Goal: Transaction & Acquisition: Purchase product/service

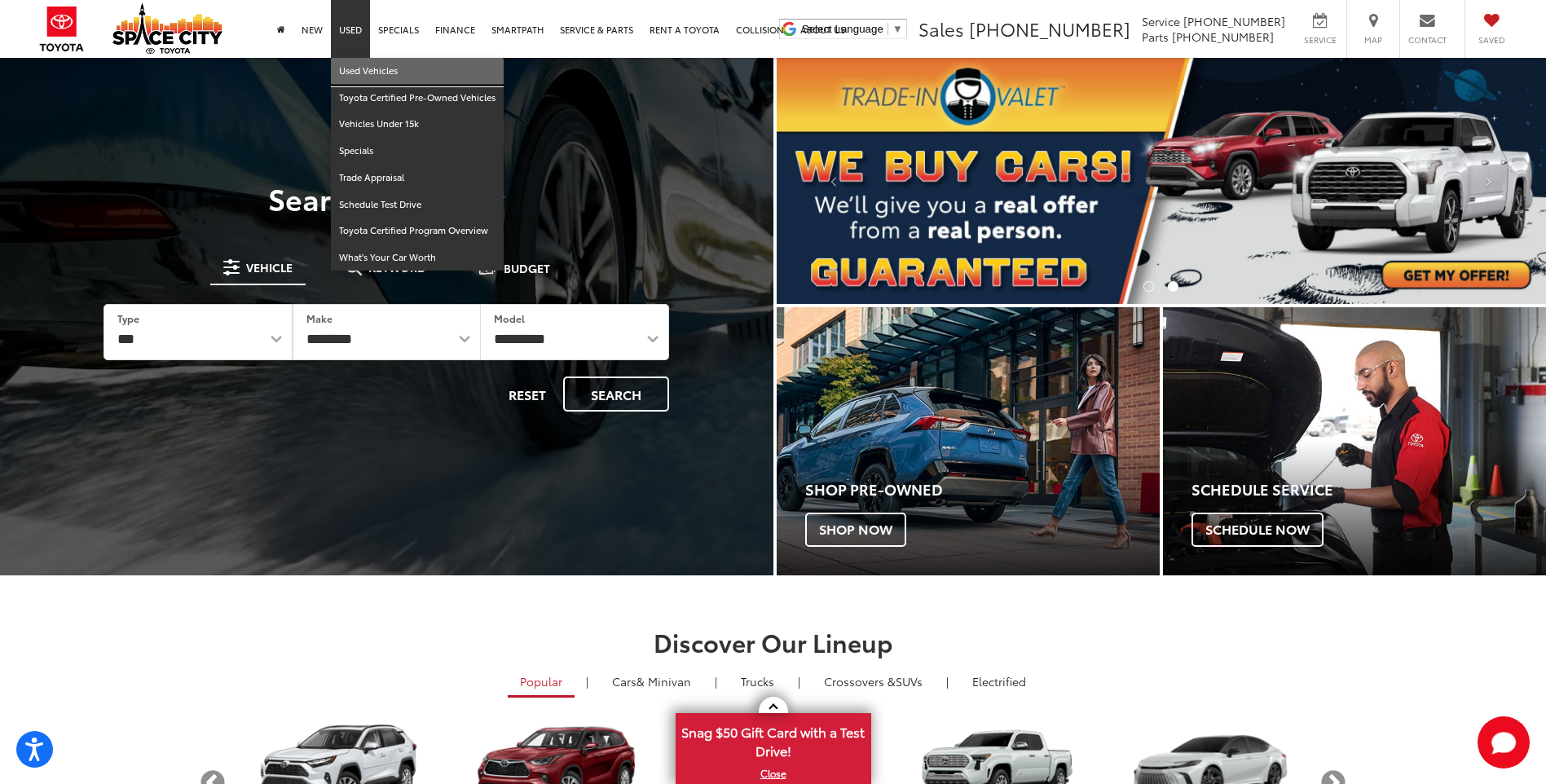
click at [349, 67] on link "Used Vehicles" at bounding box center [417, 71] width 173 height 27
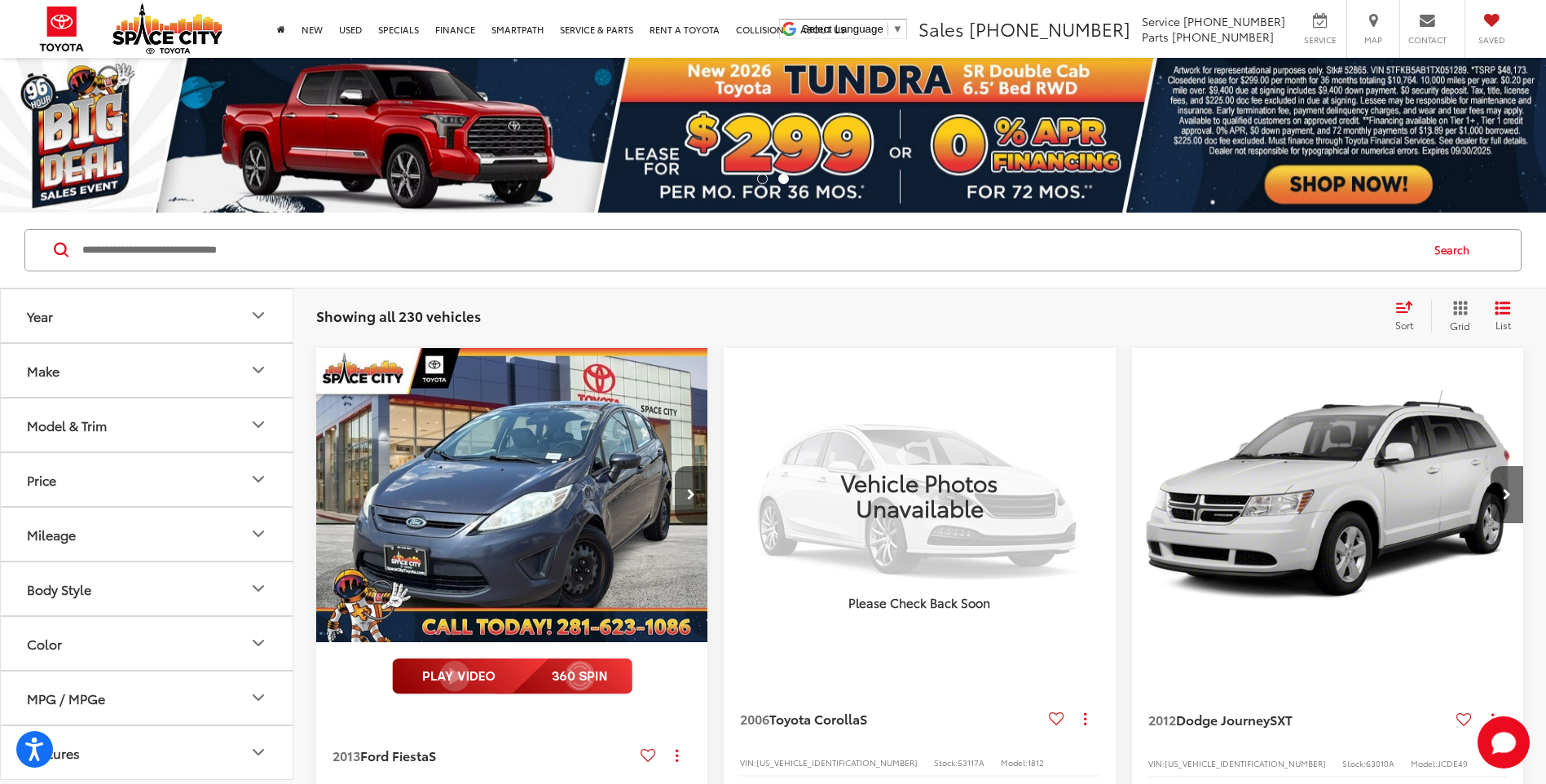
click at [252, 424] on icon "Model & Trim" at bounding box center [258, 425] width 19 height 19
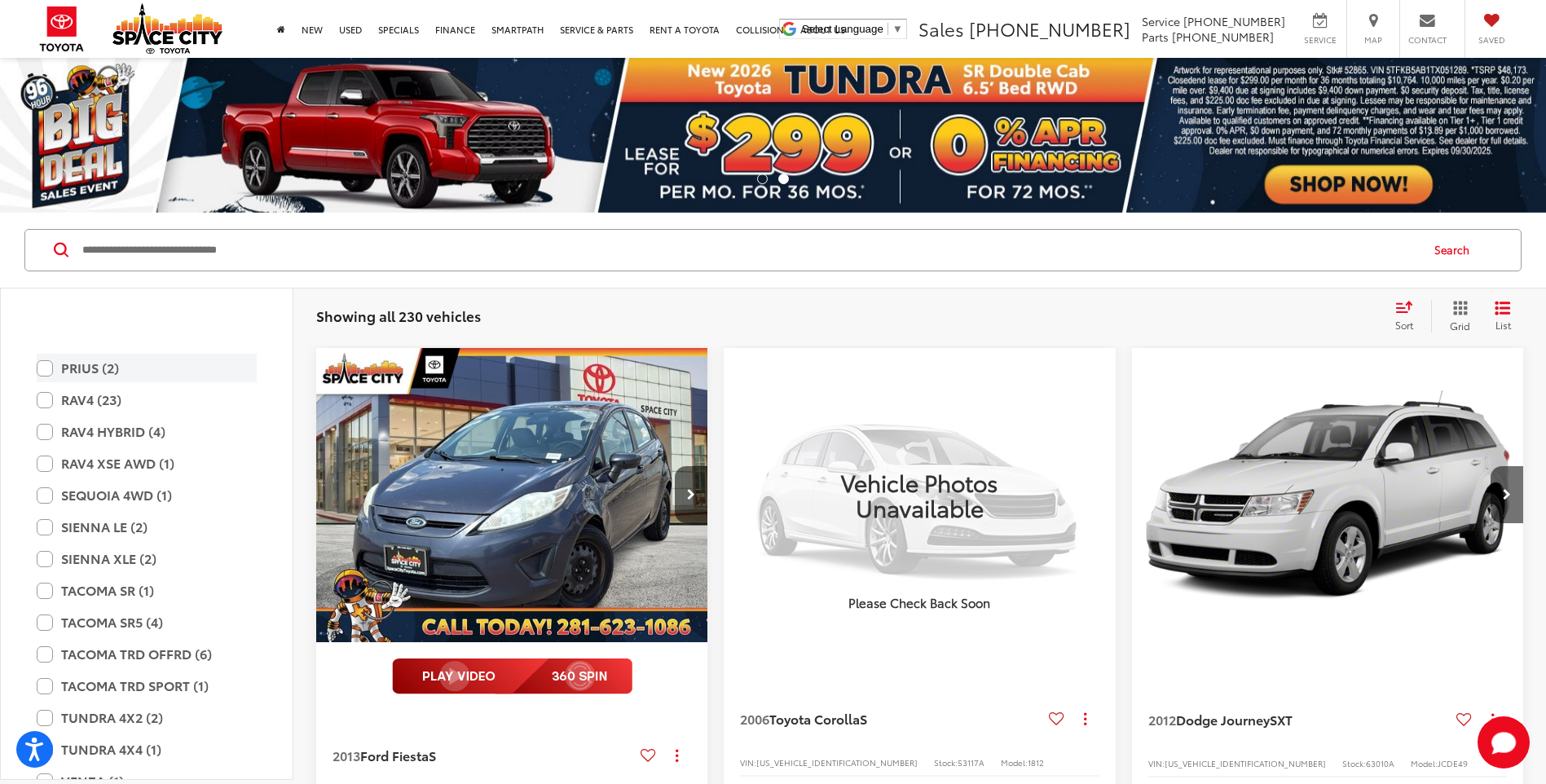
scroll to position [2934, 0]
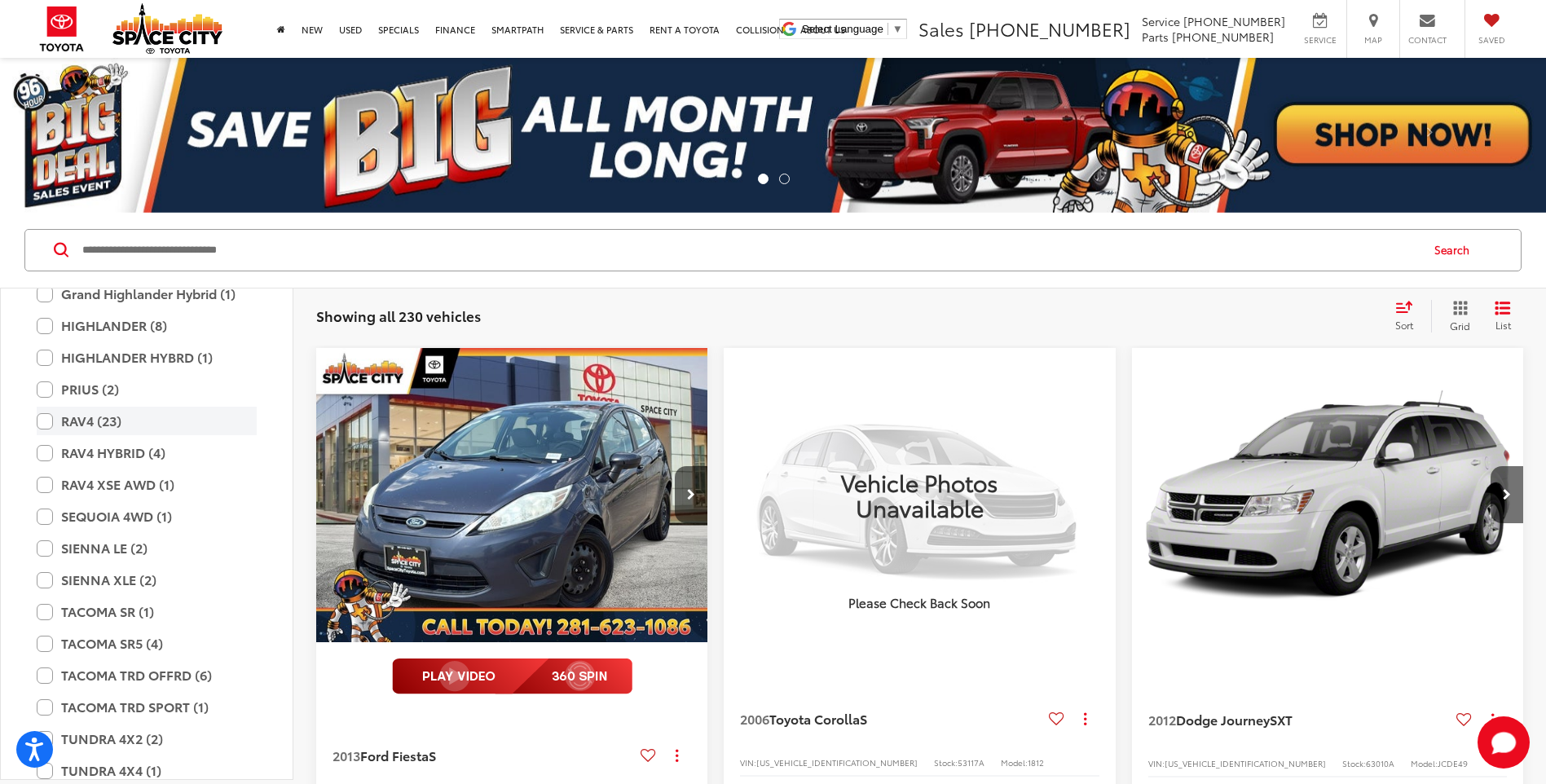
click at [39, 419] on label "RAV4 (23)" at bounding box center [146, 421] width 220 height 29
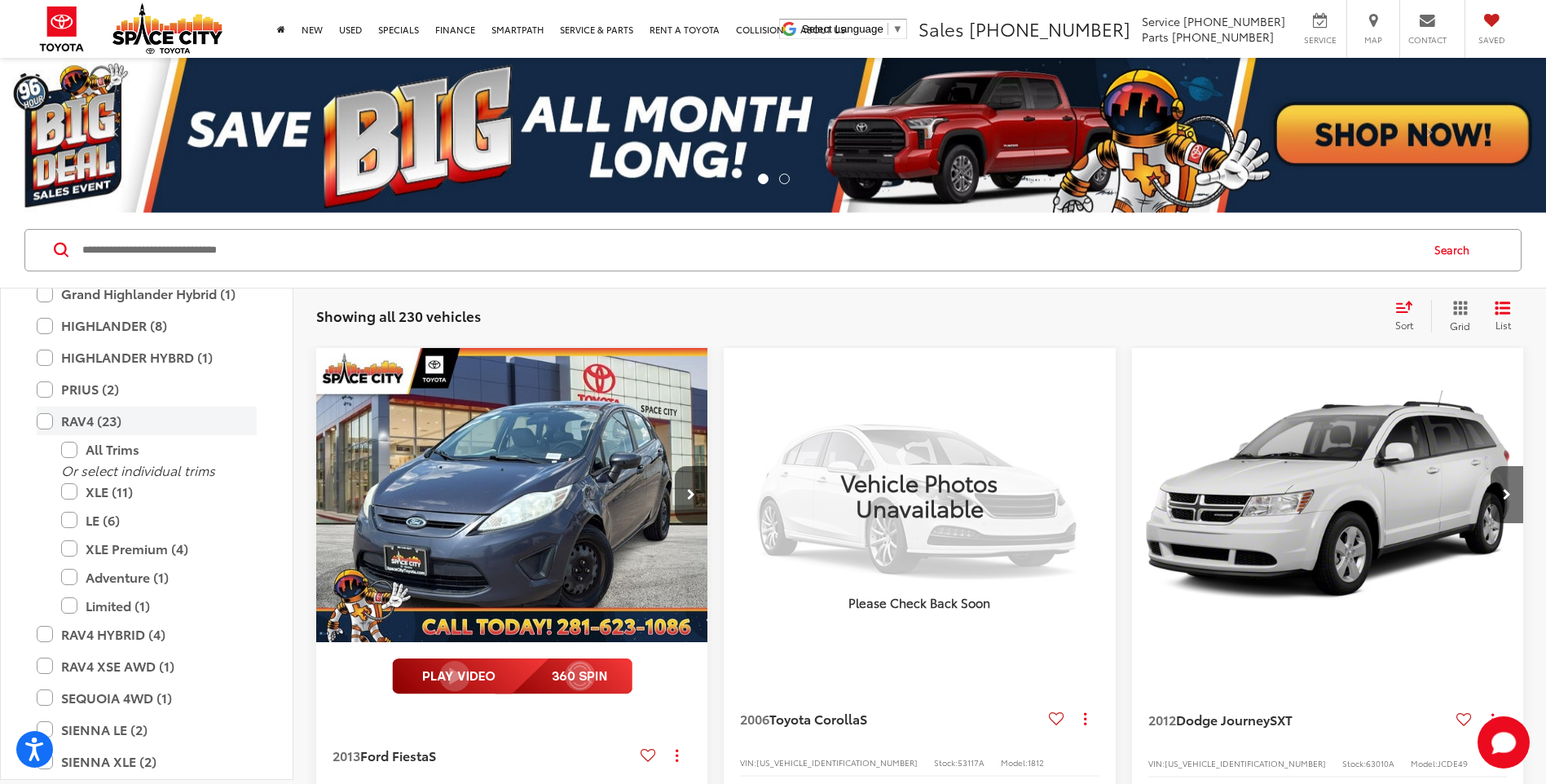
scroll to position [2966, 0]
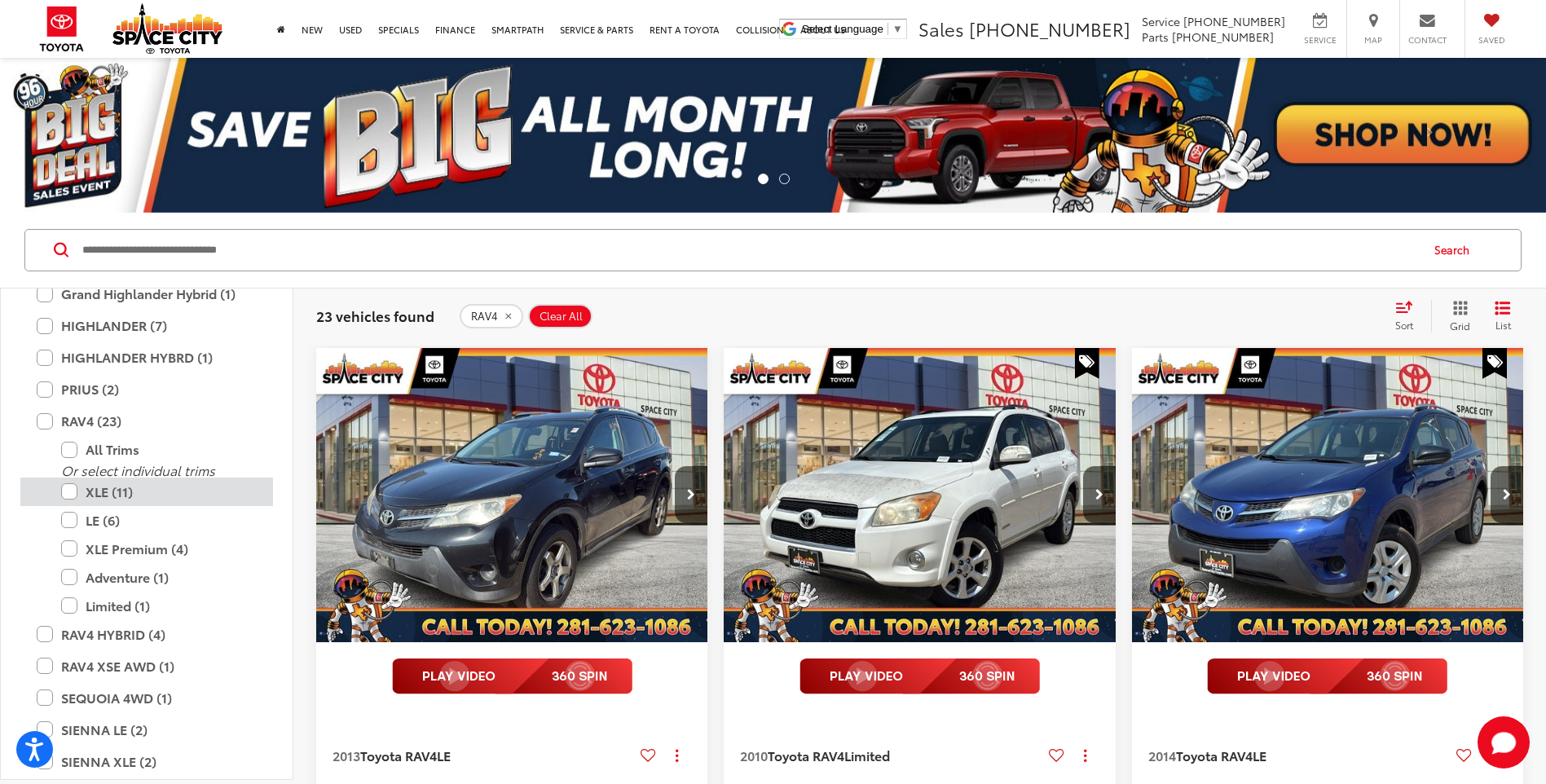
click at [71, 491] on label "XLE (11)" at bounding box center [158, 492] width 195 height 29
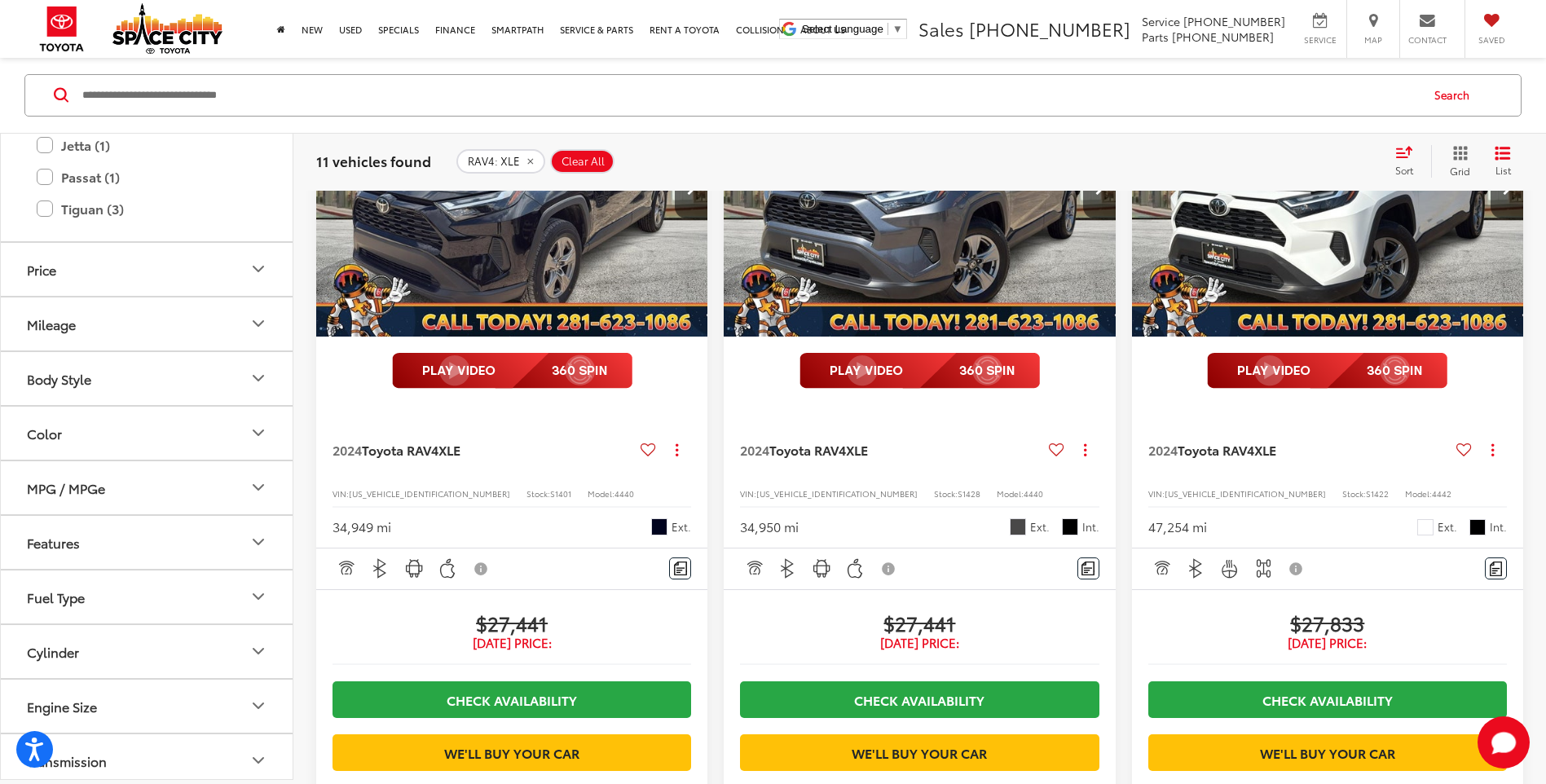
scroll to position [3599, 0]
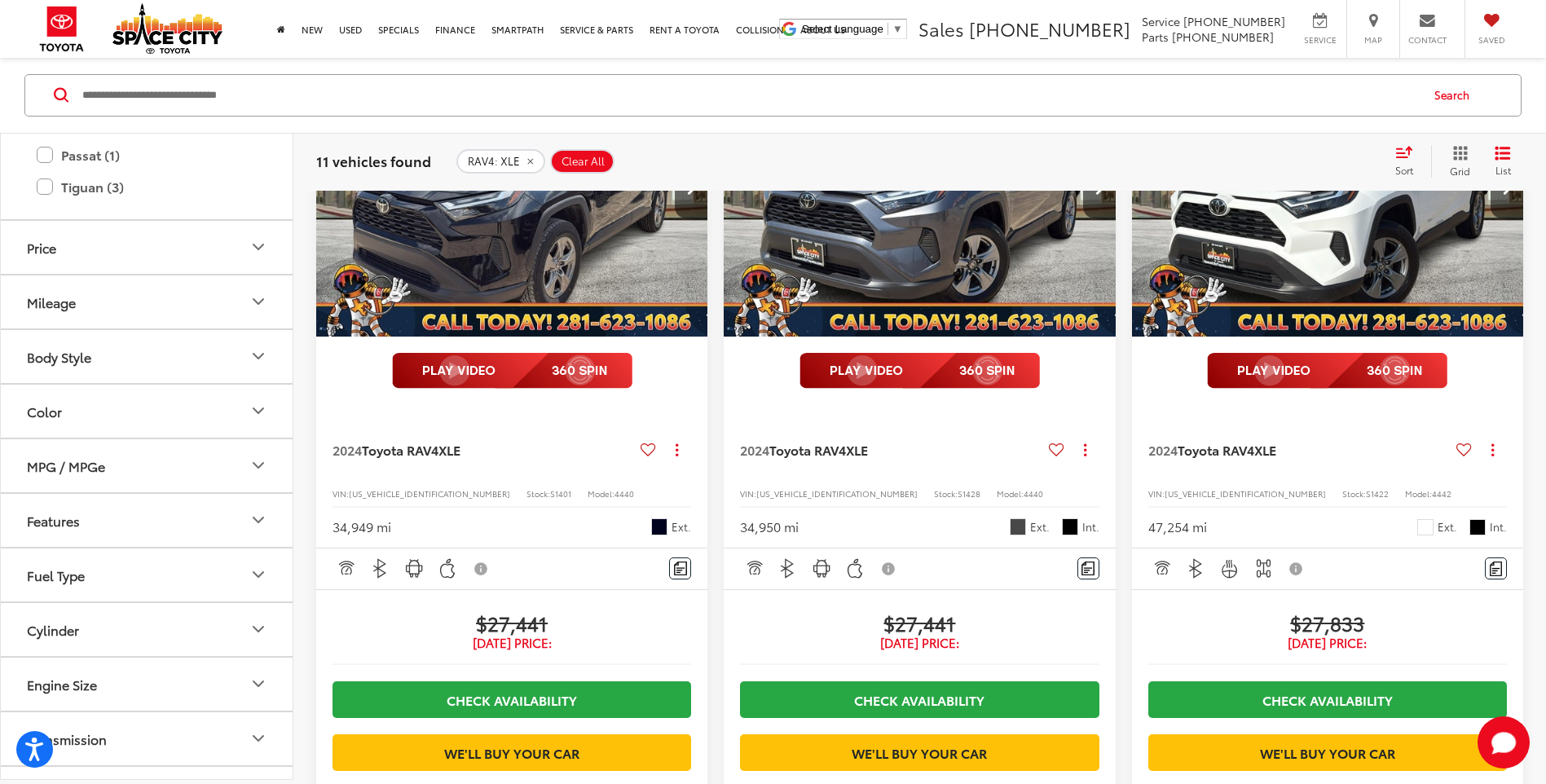
click at [254, 517] on icon "Features" at bounding box center [258, 520] width 19 height 19
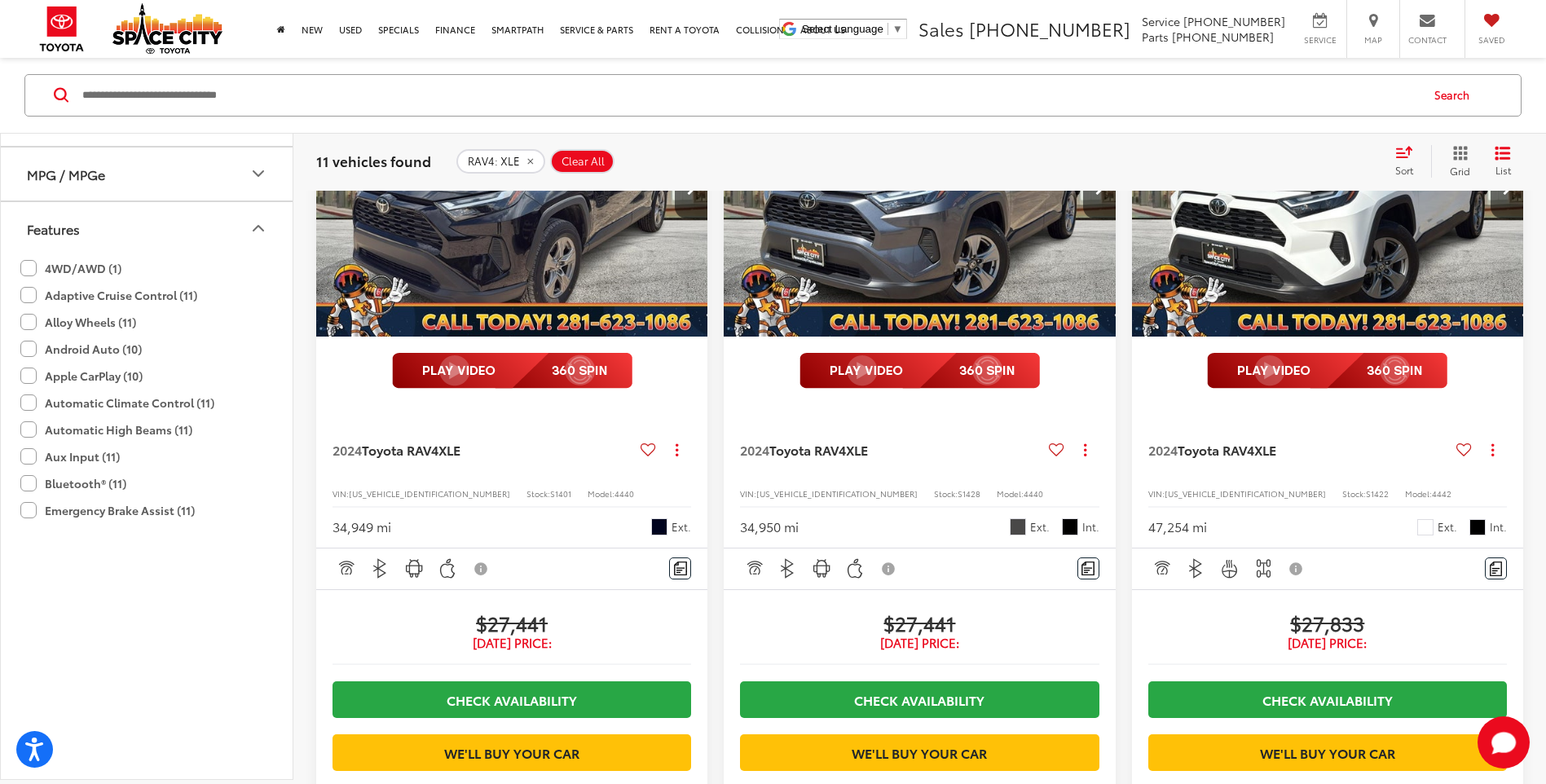
scroll to position [4088, 0]
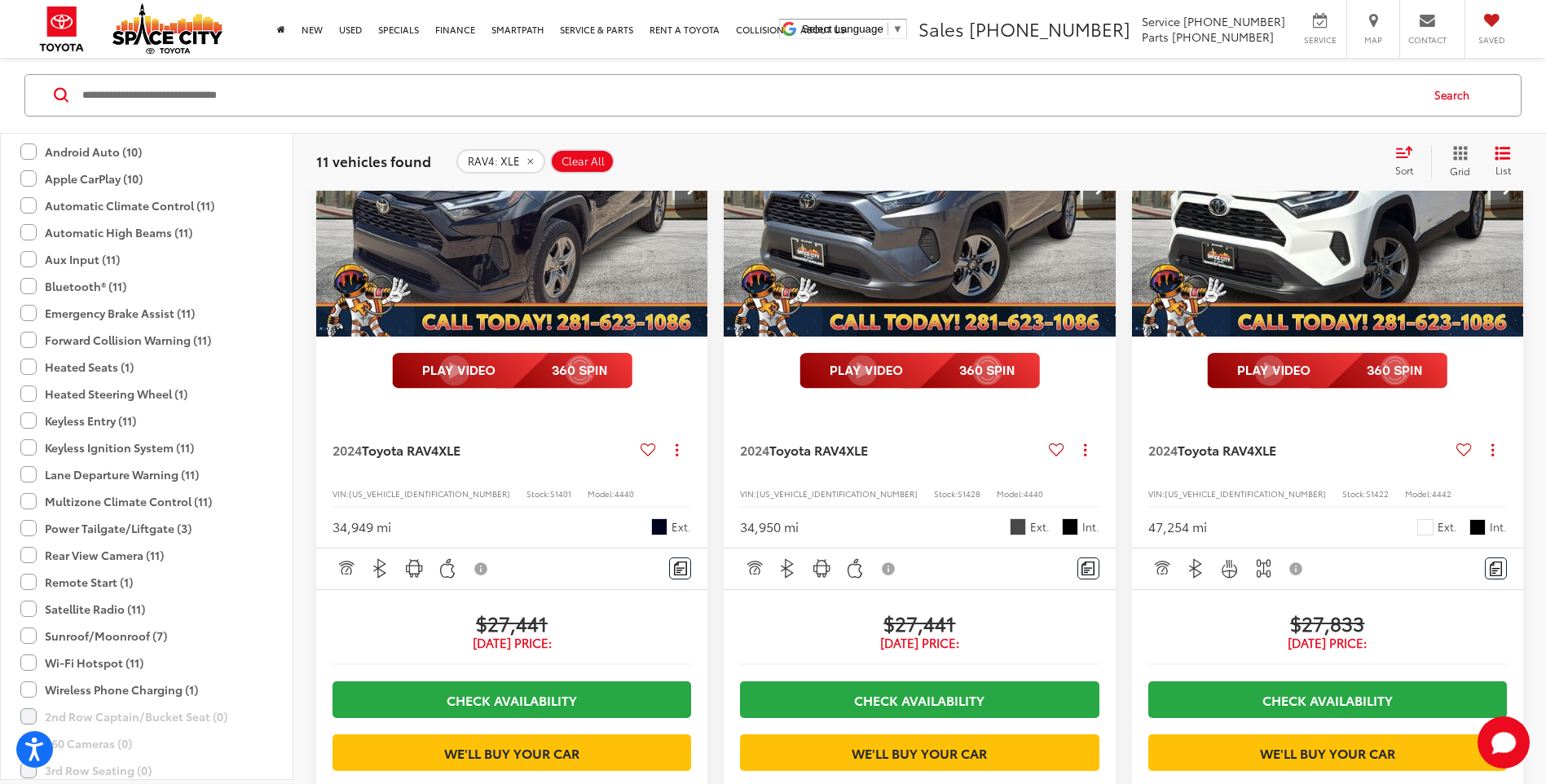
click at [30, 630] on label "Sunroof/Moonroof (7)" at bounding box center [93, 636] width 146 height 27
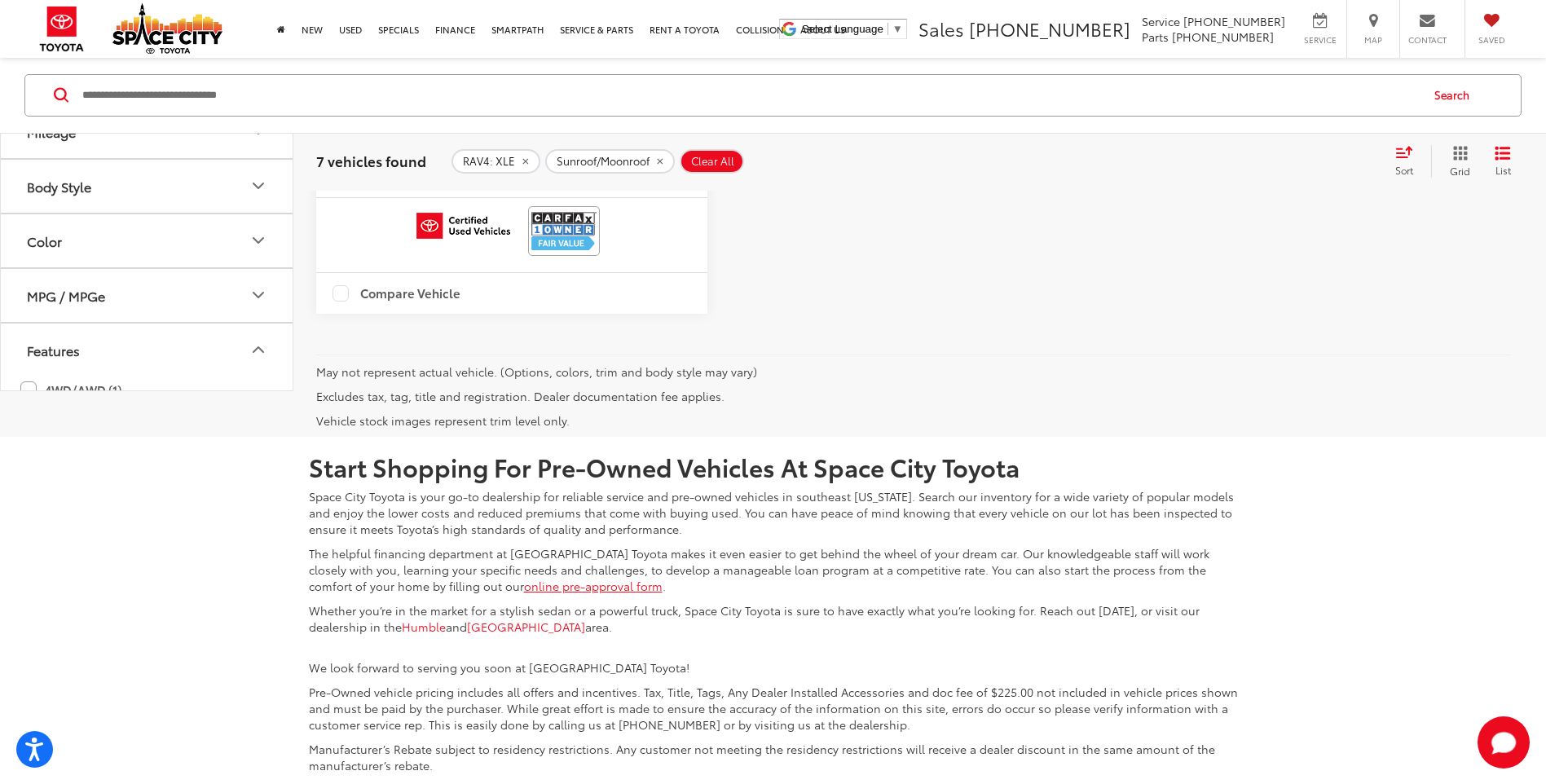
scroll to position [3374, 0]
click at [165, 275] on button "Color" at bounding box center [147, 248] width 293 height 53
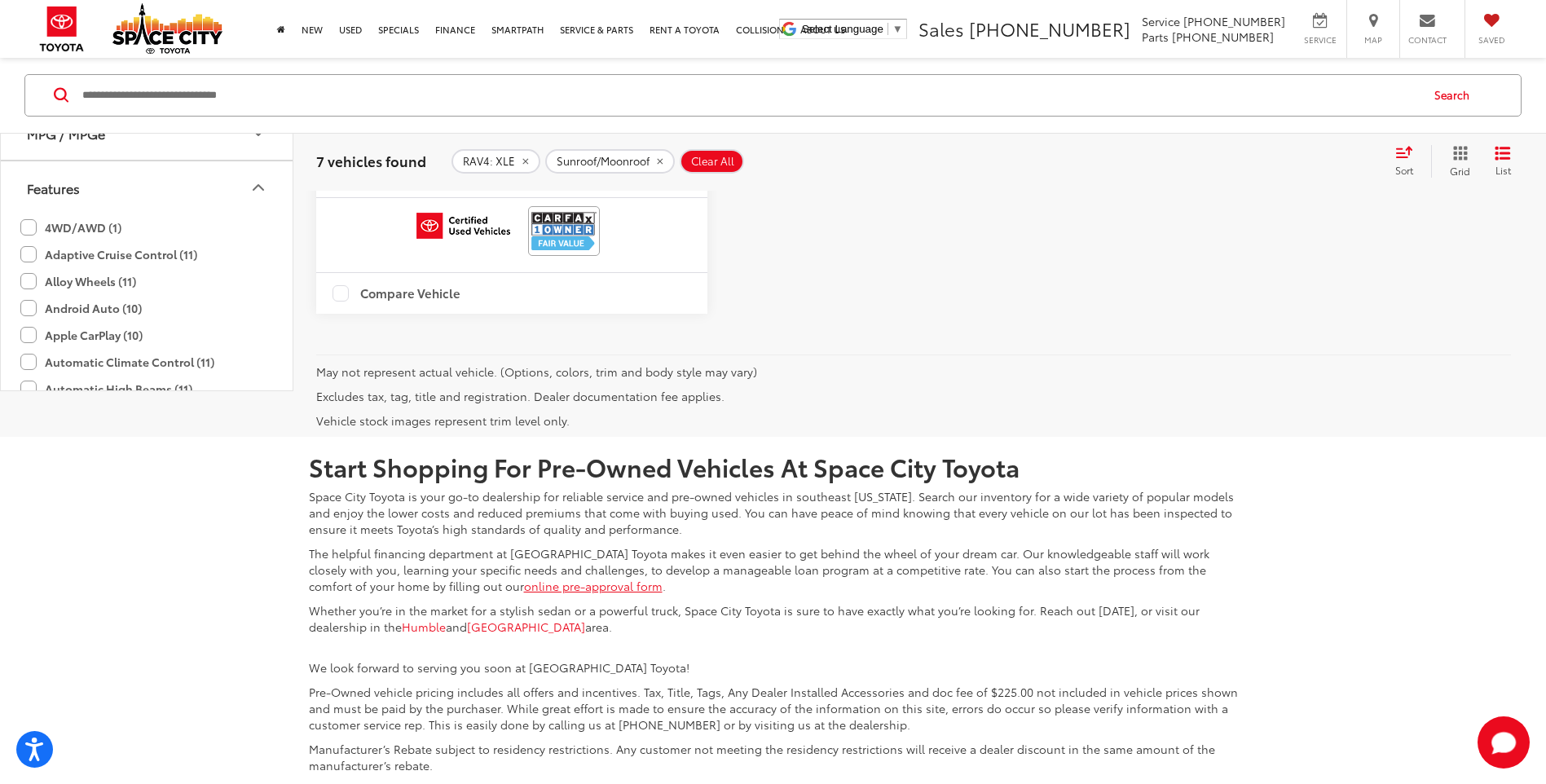
click at [157, 79] on label "White (1)" at bounding box center [147, 50] width 66 height 58
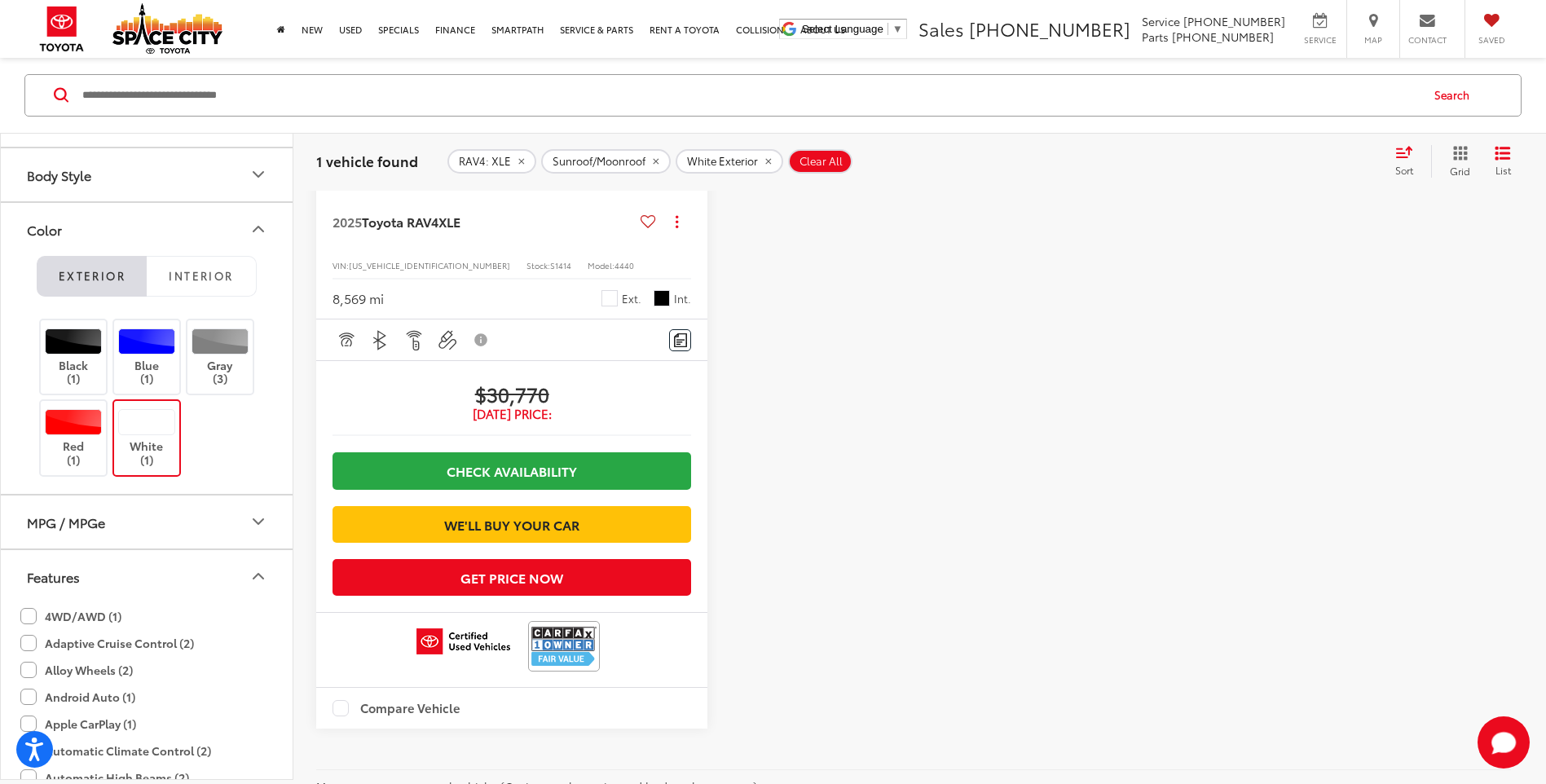
scroll to position [562, 0]
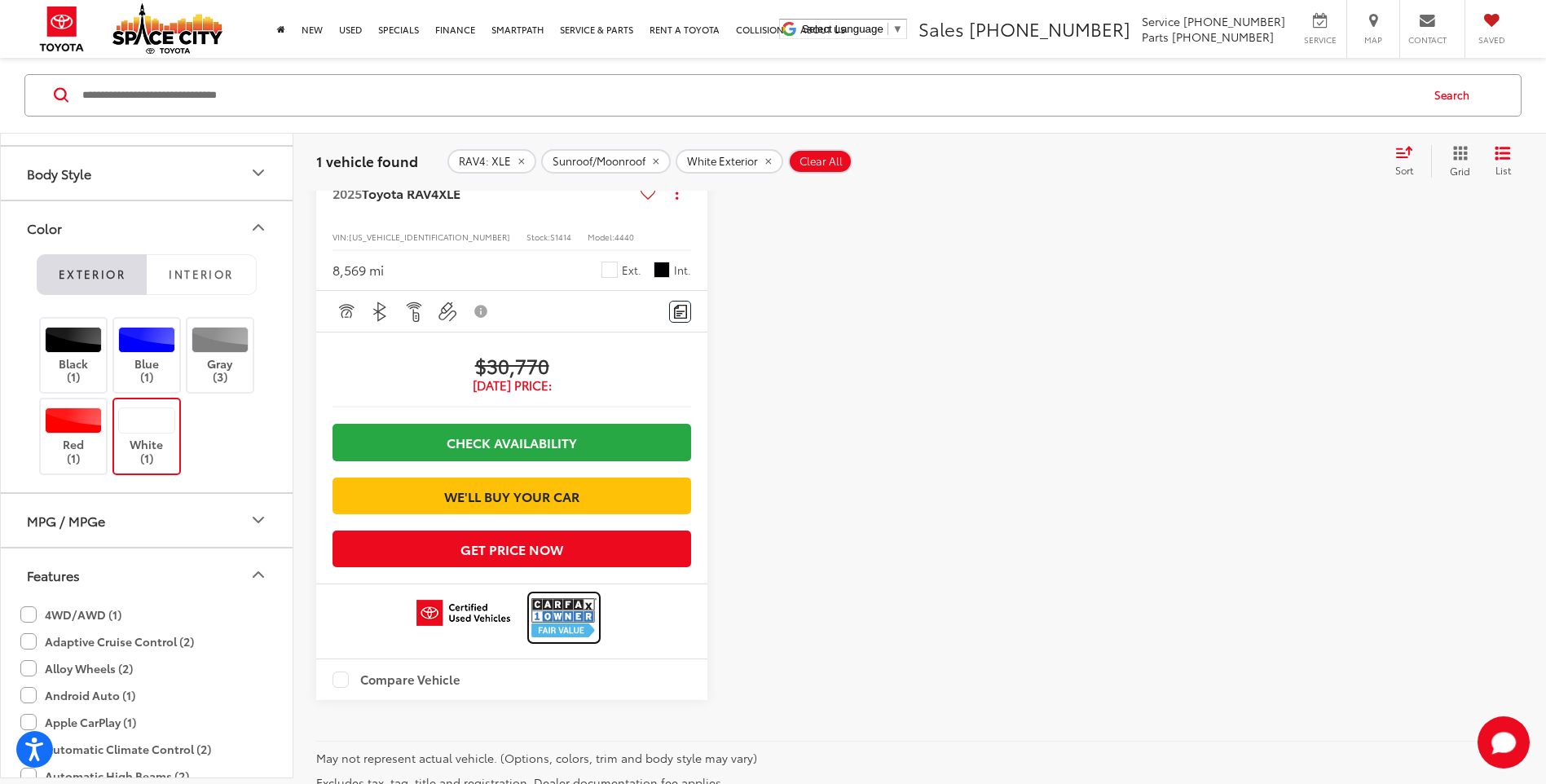
click at [577, 639] on img at bounding box center [563, 617] width 65 height 43
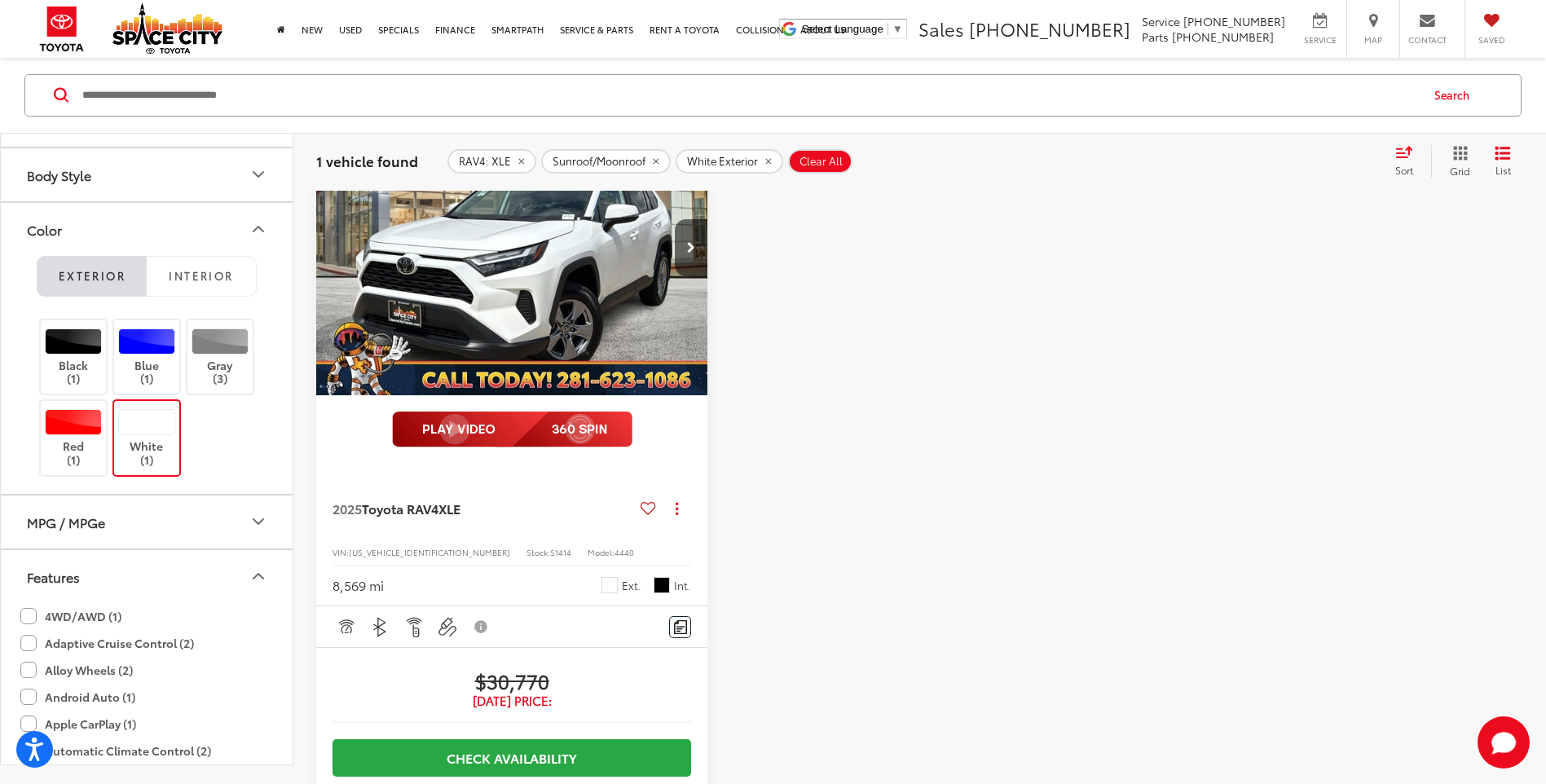
scroll to position [74, 0]
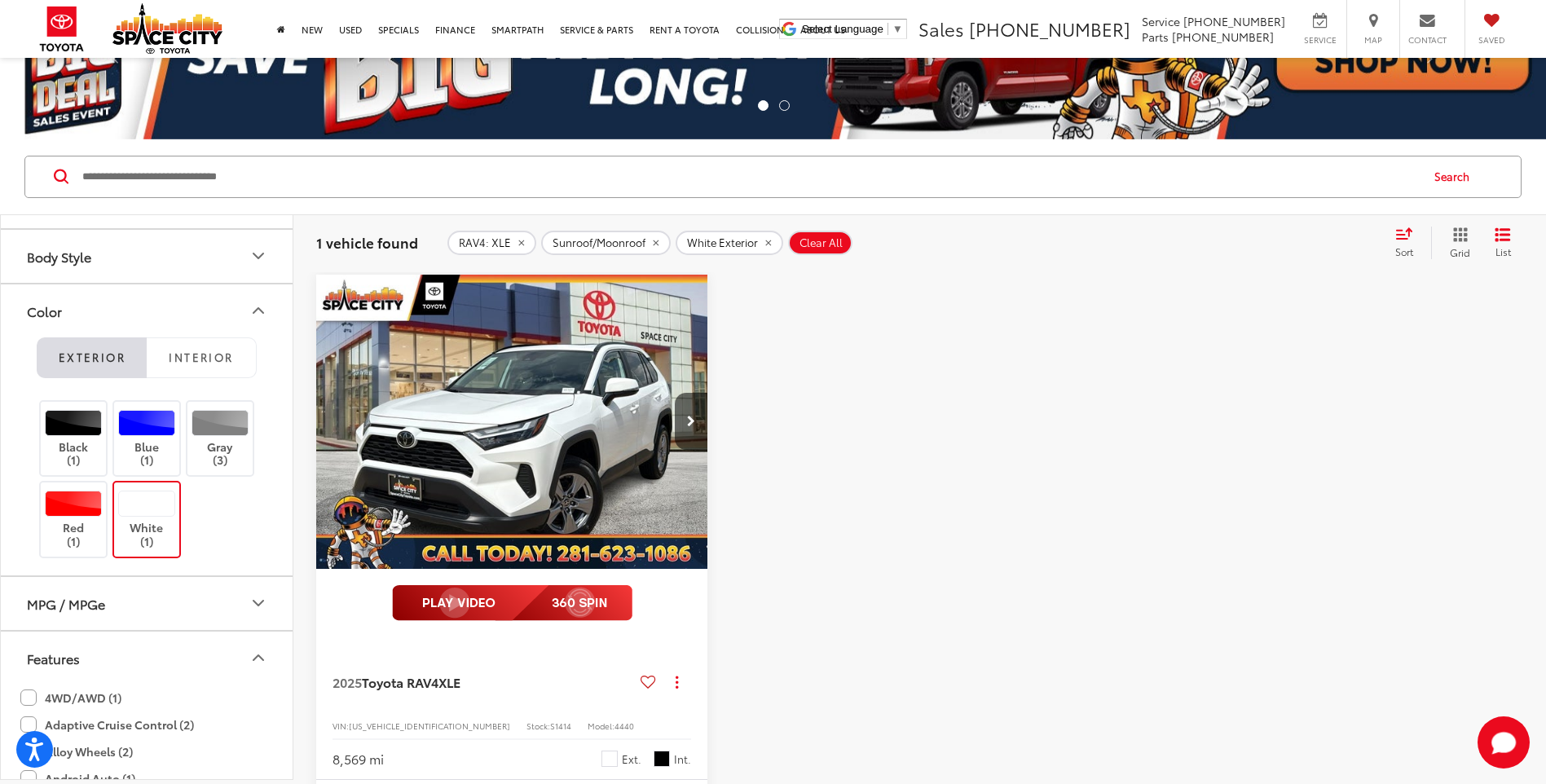
click at [536, 393] on img "2025 Toyota RAV4 XLE 0" at bounding box center [512, 422] width 393 height 295
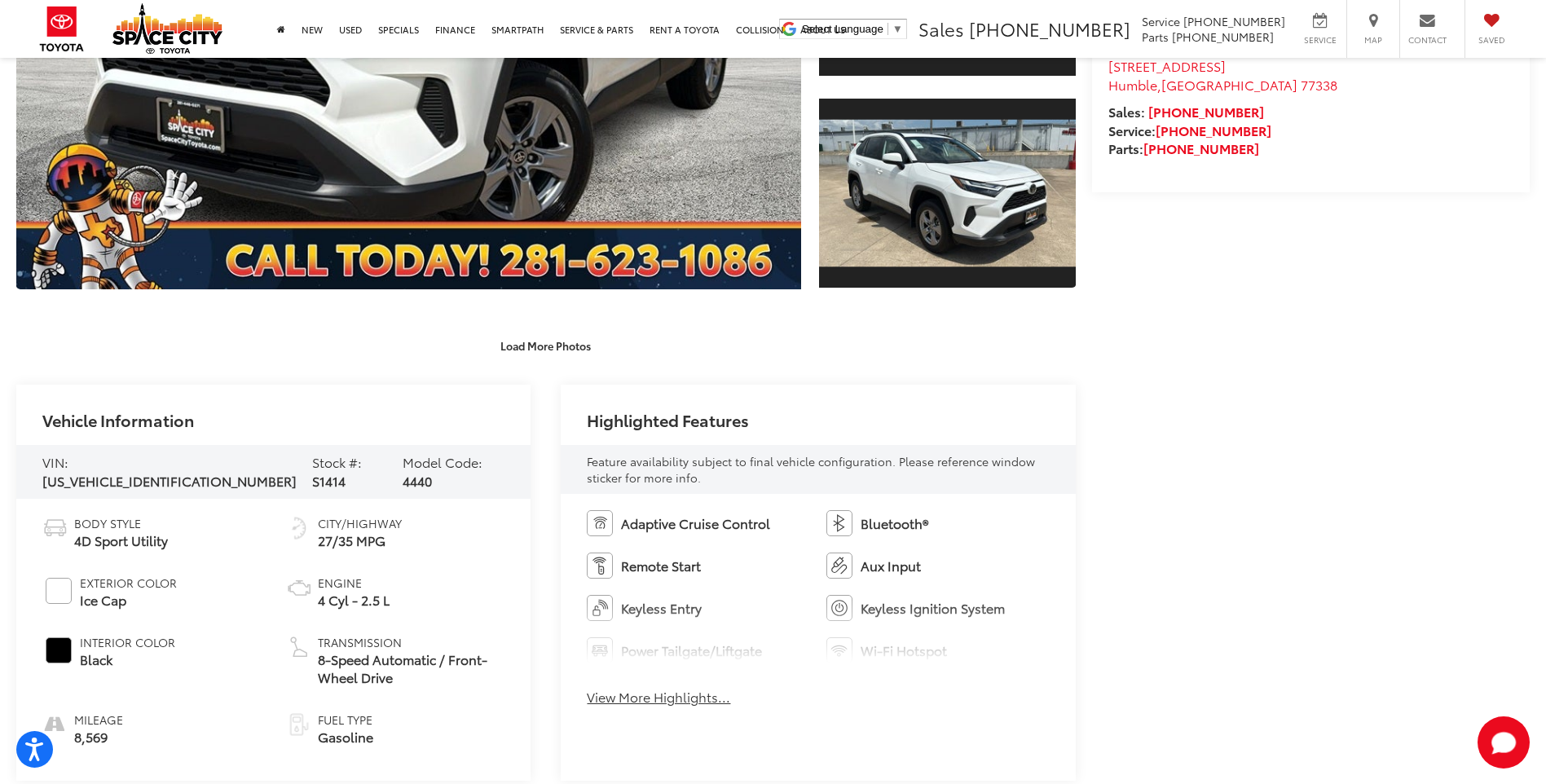
scroll to position [489, 0]
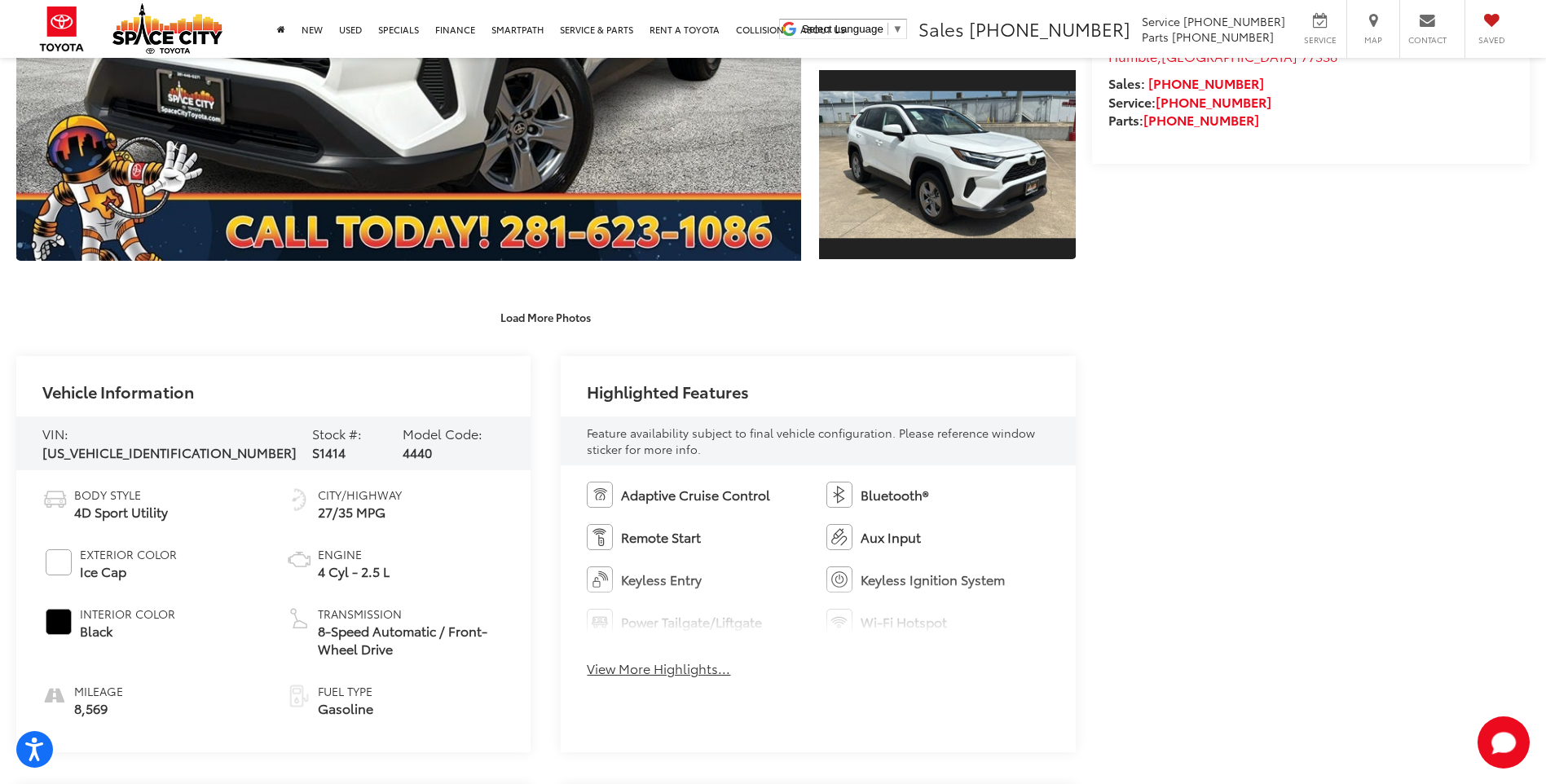
click at [701, 665] on button "View More Highlights..." at bounding box center [659, 669] width 144 height 19
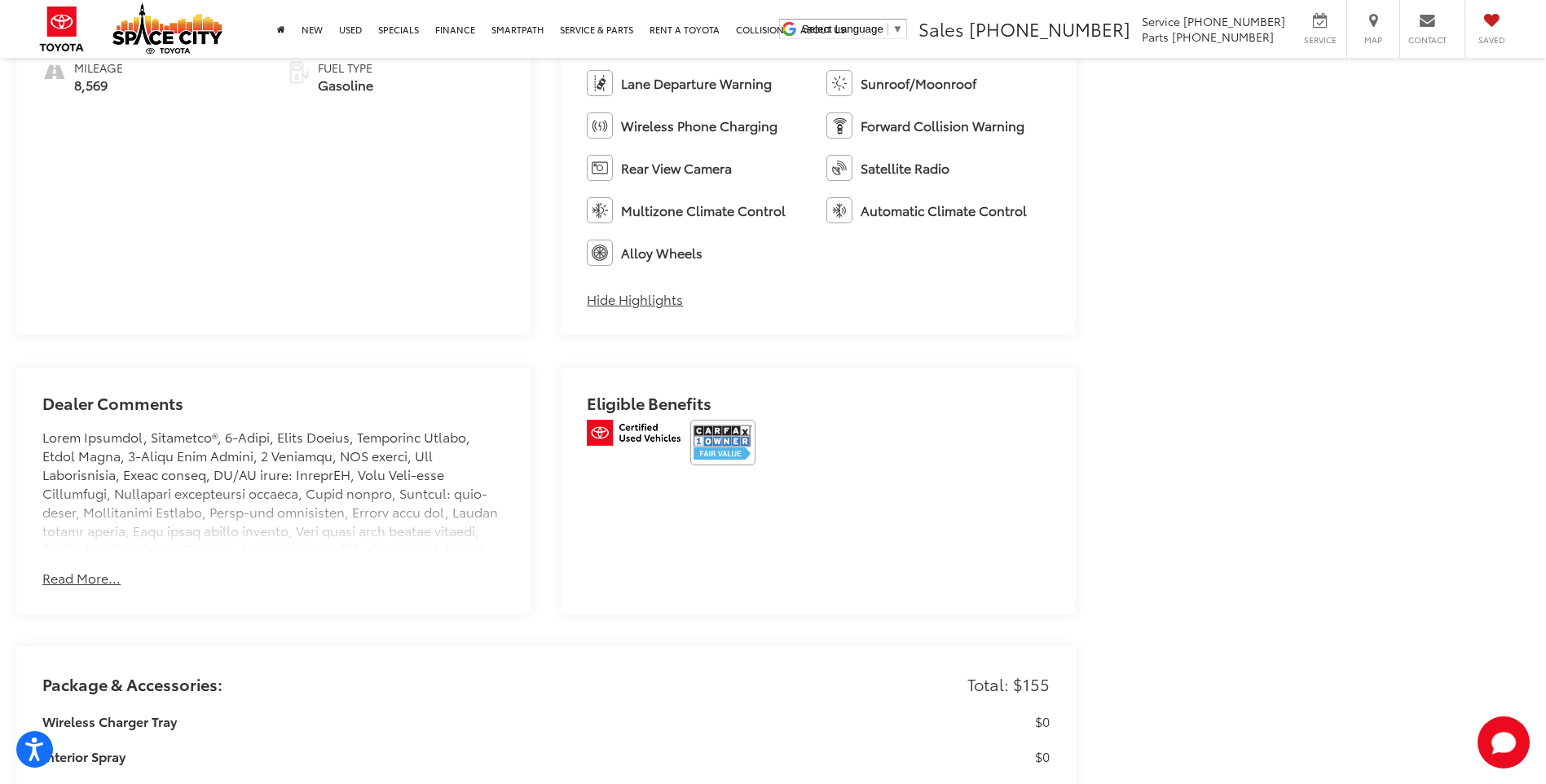
scroll to position [1141, 0]
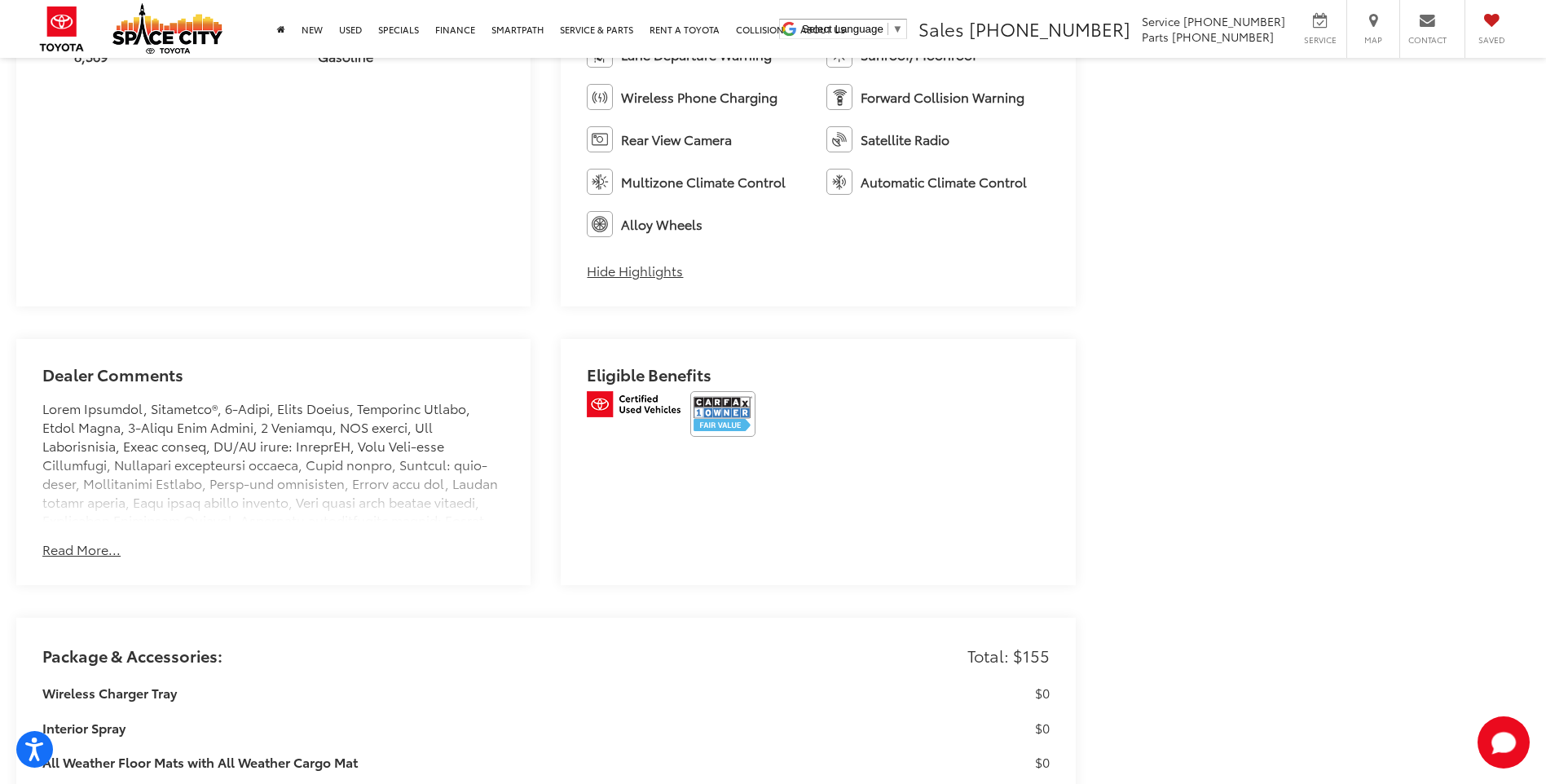
click at [90, 552] on button "Read More..." at bounding box center [81, 550] width 79 height 19
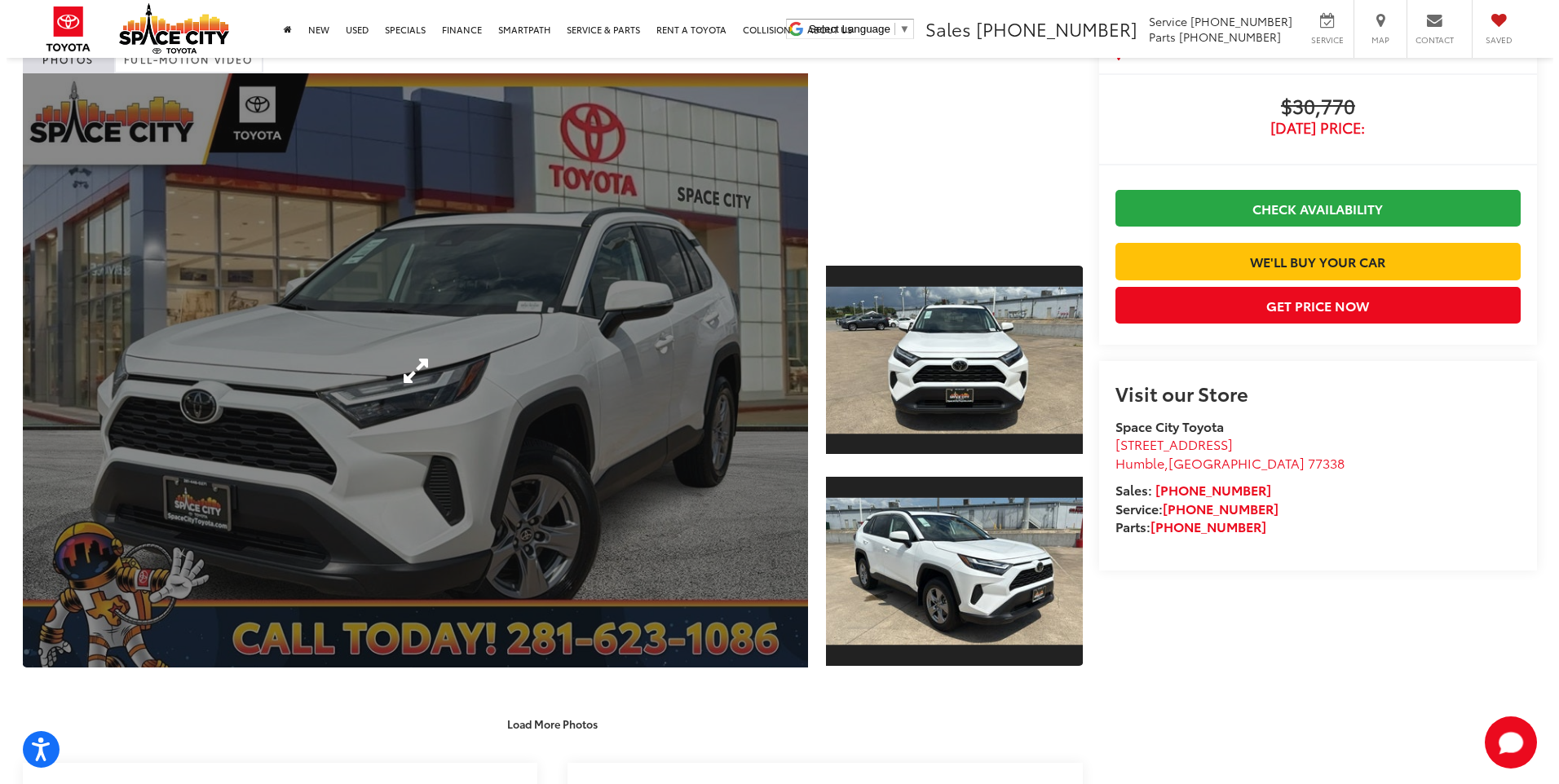
scroll to position [81, 0]
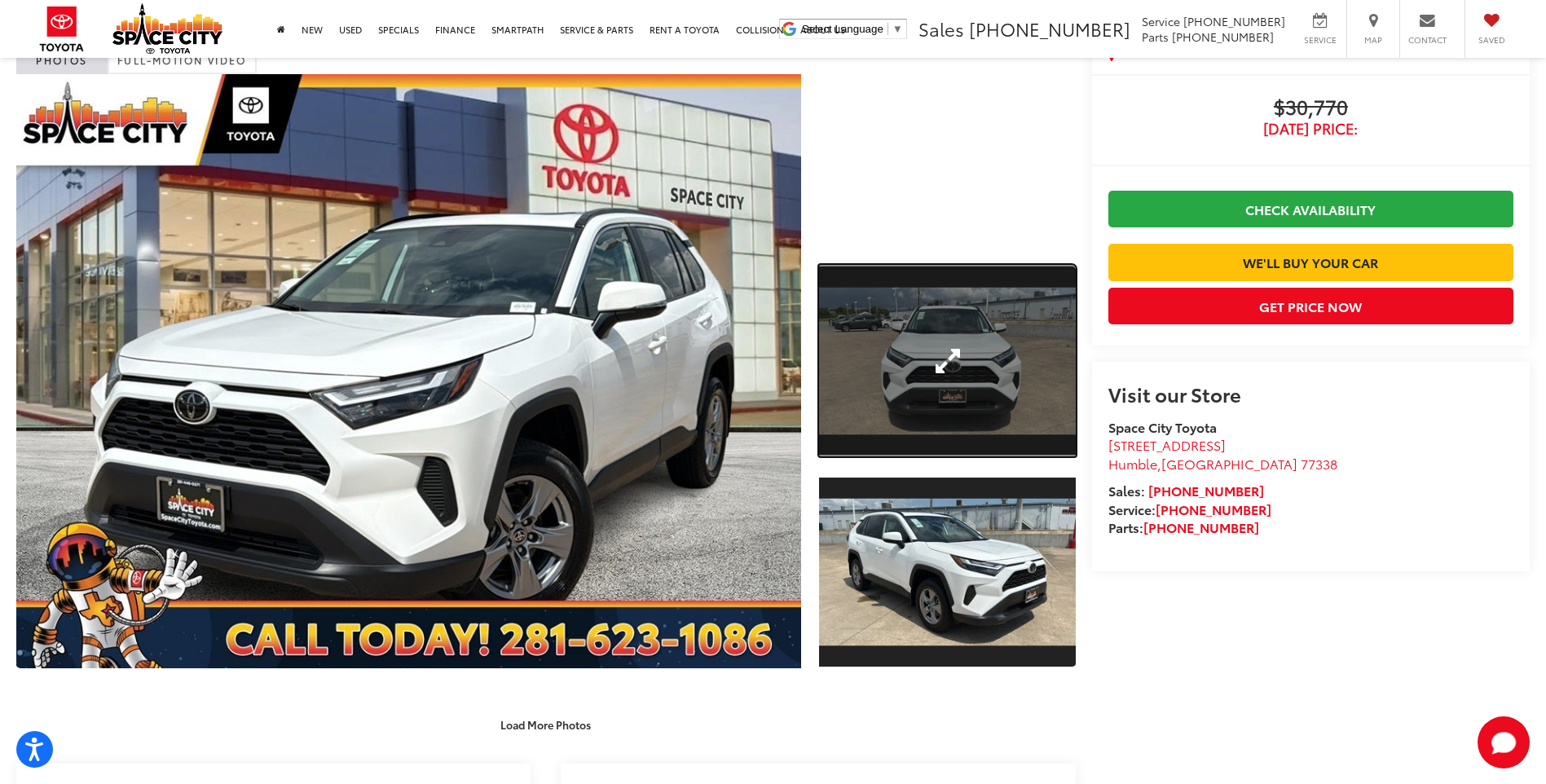
click at [918, 333] on link "Expand Photo 1" at bounding box center [947, 360] width 256 height 192
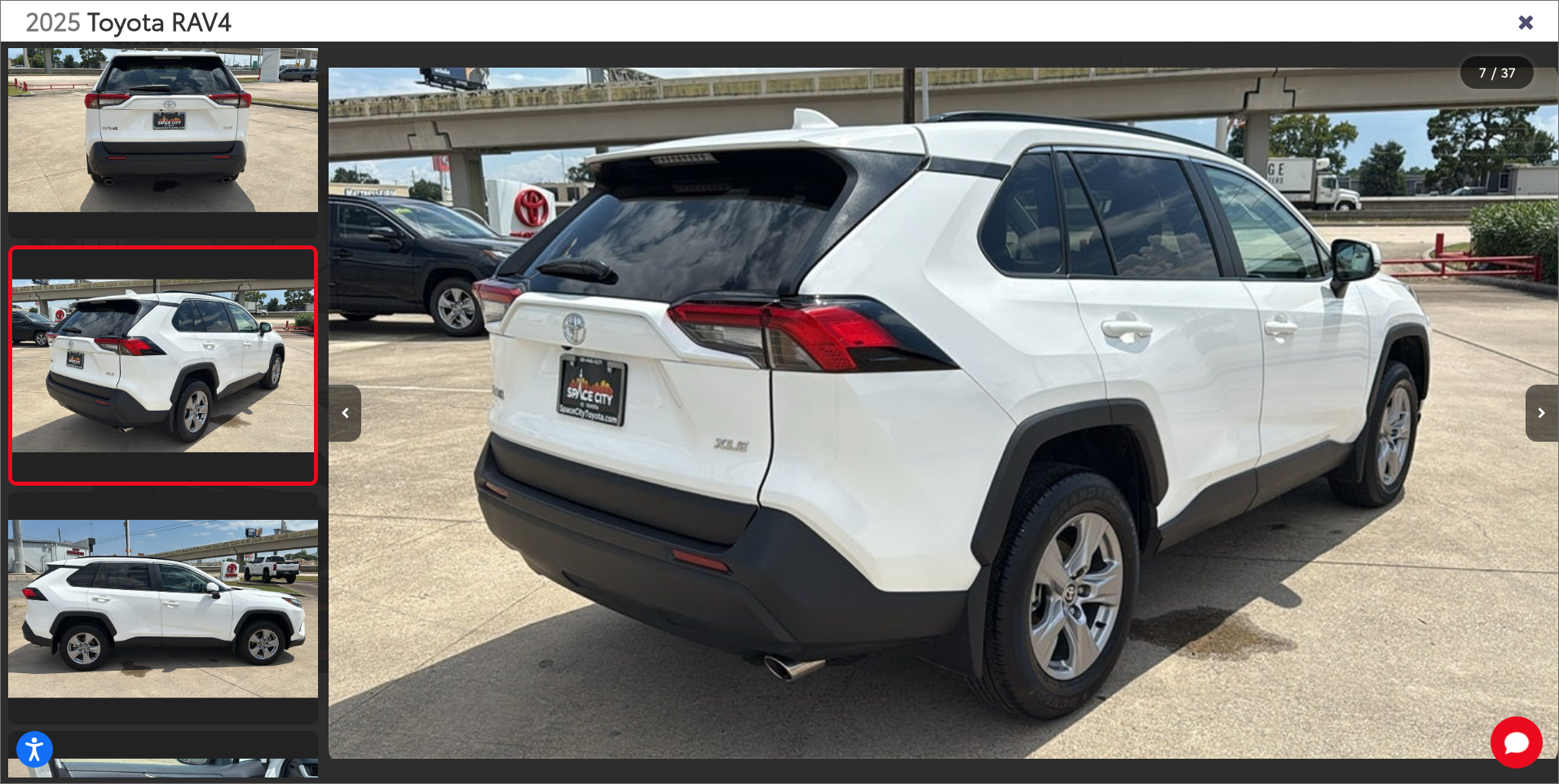
scroll to position [0, 0]
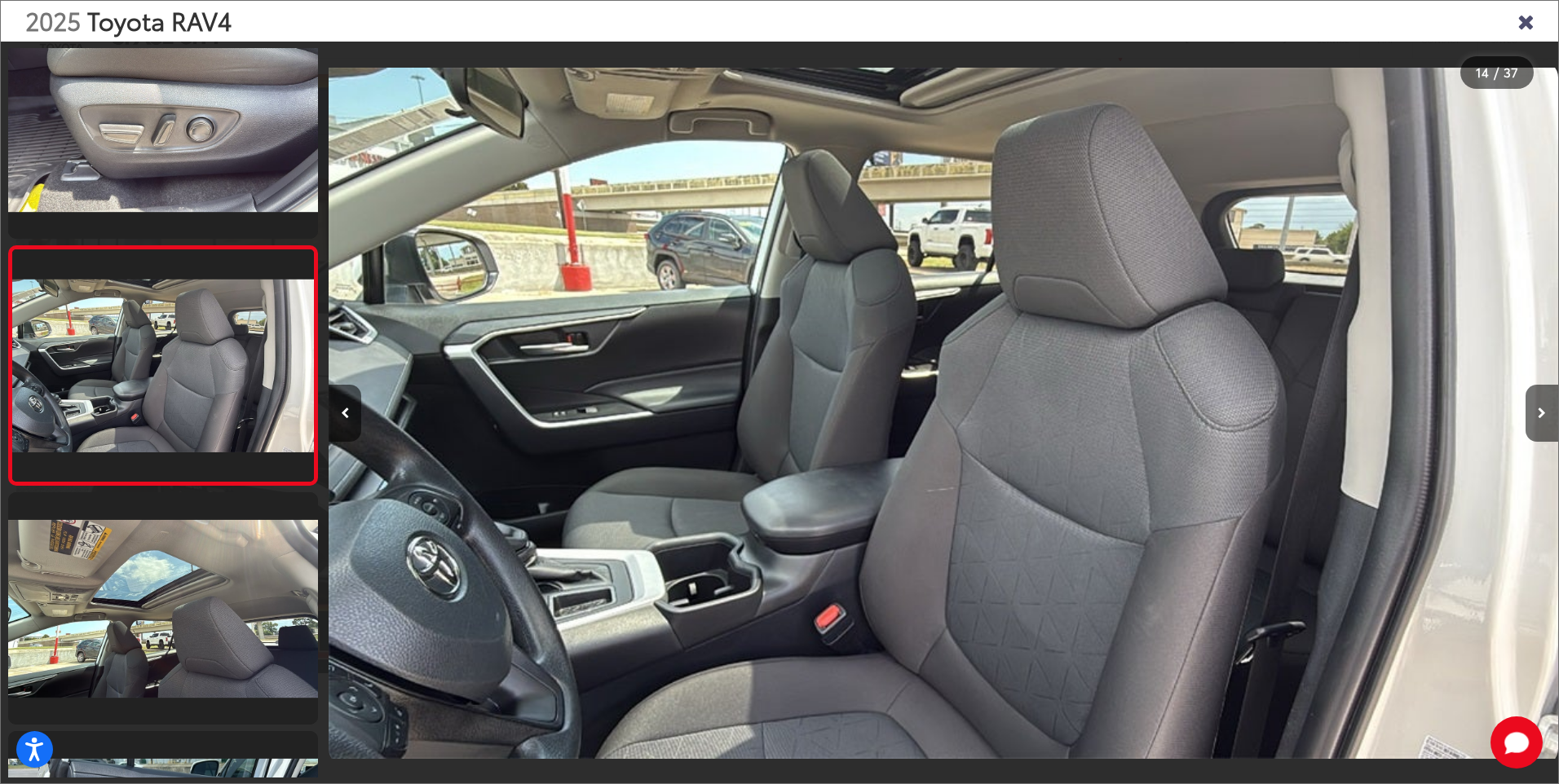
click at [959, 453] on img "2025 Toyota RAV4 XLE 13" at bounding box center [942, 413] width 1229 height 706
